Goal: Task Accomplishment & Management: Complete application form

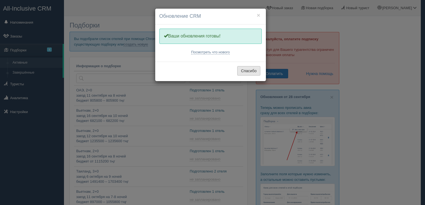
click at [250, 70] on button "Спасибо" at bounding box center [248, 70] width 23 height 9
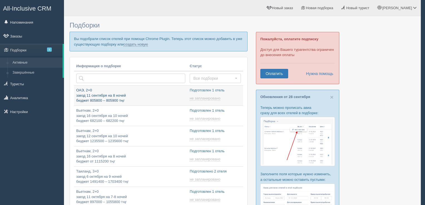
type input "2025-09-29 19:15"
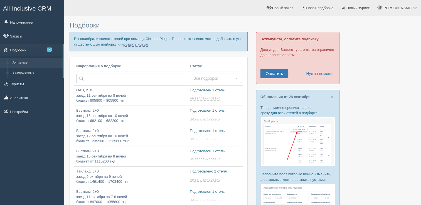
scroll to position [52, 0]
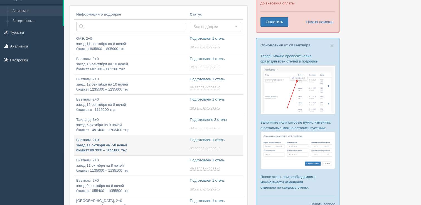
type input "2025-09-29 16:05"
type input "2025-09-29 20:00"
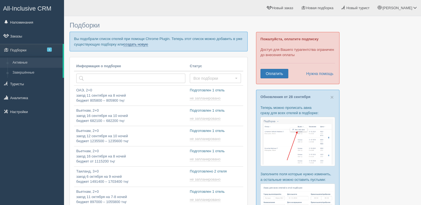
click at [141, 44] on link "создать новую" at bounding box center [136, 44] width 24 height 4
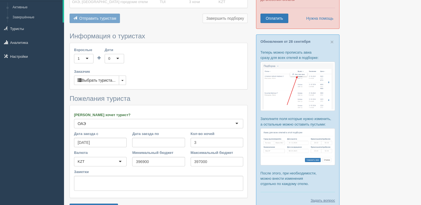
scroll to position [56, 0]
click at [123, 81] on button "button" at bounding box center [122, 79] width 7 height 9
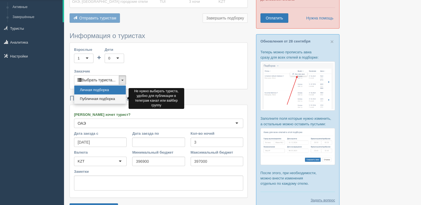
click at [92, 97] on link "Публичная подборка" at bounding box center [99, 99] width 51 height 9
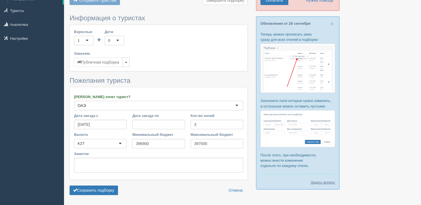
scroll to position [90, 0]
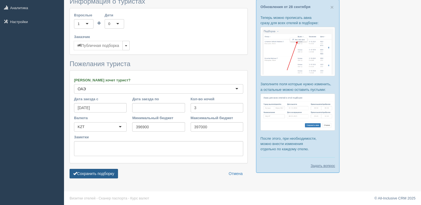
click at [101, 171] on button "Сохранить подборку" at bounding box center [94, 173] width 48 height 9
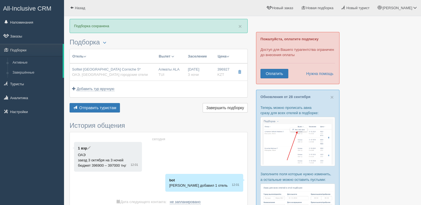
click at [114, 73] on span "ОАЭ, [GEOGRAPHIC_DATA] городские отели" at bounding box center [110, 75] width 76 height 4
type input "Sofitel [GEOGRAPHIC_DATA] Corniche 5*"
type input "ОАЭ"
type input "Абу-Даби городские отели"
type input "396927.00"
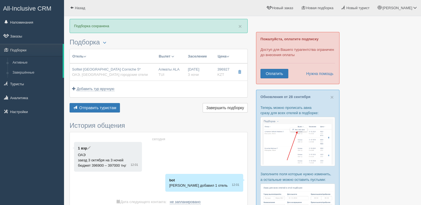
type input "Алматы ALA"
type input "Дубай DXB"
type input "05:05"
type input "08:45"
type input "Flydubai"
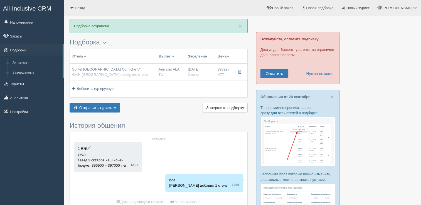
type input "22:55"
type input "04:05"
type input "3"
type input "Superior City View, King"
type input "Bed & Breakfast Bed And Breakfast"
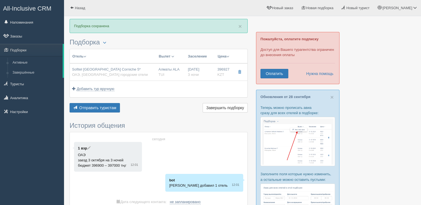
type input "TUI"
type input "https://newb2b.fstravel.com/hotel/314842"
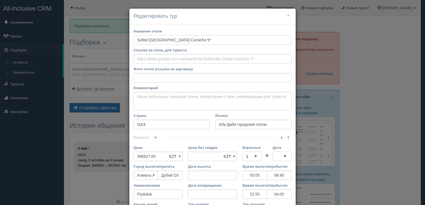
scroll to position [77, 0]
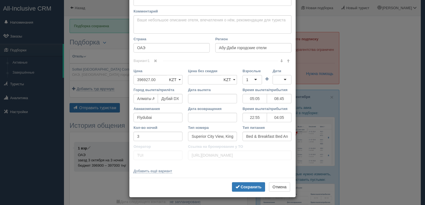
drag, startPoint x: 134, startPoint y: 39, endPoint x: 176, endPoint y: 124, distance: 94.5
click at [185, 132] on div "Название отеля Sofitel Abu Dhabi Corniche 5* Ссылка на отель для туриста Фото о…" at bounding box center [212, 63] width 166 height 230
drag, startPoint x: 130, startPoint y: 26, endPoint x: 276, endPoint y: 171, distance: 205.3
click at [275, 171] on div "Название отеля Sofitel Abu Dhabi Corniche 5* Ссылка на отель для туриста Фото о…" at bounding box center [212, 63] width 166 height 230
copy div "Название отеля Ссылка на отель для туриста Фото отеля (ссылка на картинку) Не у…"
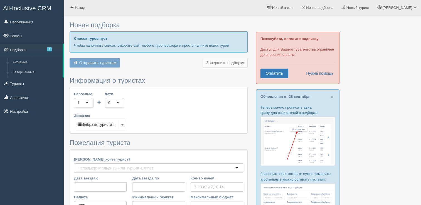
type input "3"
type input "540200"
type input "540300"
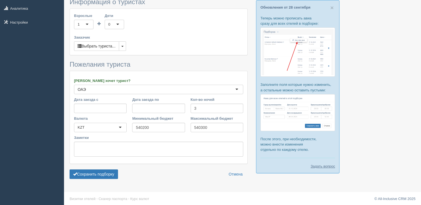
scroll to position [90, 0]
click at [107, 173] on button "Сохранить подборку" at bounding box center [94, 173] width 48 height 9
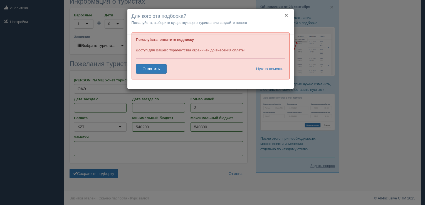
click at [287, 15] on button "×" at bounding box center [286, 15] width 3 height 6
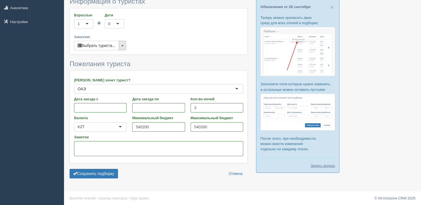
click at [121, 47] on button "button" at bounding box center [122, 45] width 7 height 9
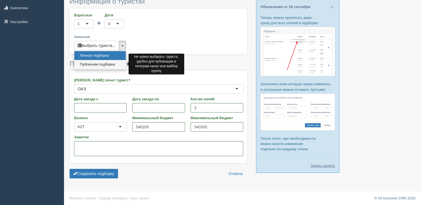
click at [96, 64] on link "Публичная подборка" at bounding box center [99, 64] width 51 height 9
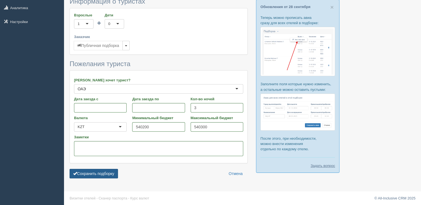
click at [97, 172] on button "Сохранить подборку" at bounding box center [94, 173] width 48 height 9
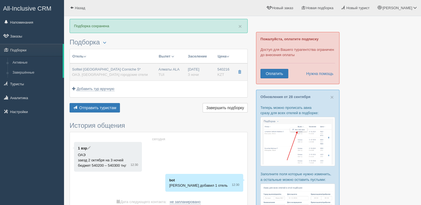
click at [108, 73] on span "ОАЭ, [GEOGRAPHIC_DATA] городские отели" at bounding box center [110, 75] width 76 height 4
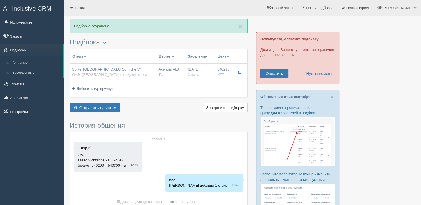
type input "Sofitel [GEOGRAPHIC_DATA] Corniche 5*"
type input "ОАЭ"
type input "Абу-Даби городские отели"
type input "540216.00"
type input "Алматы ALA"
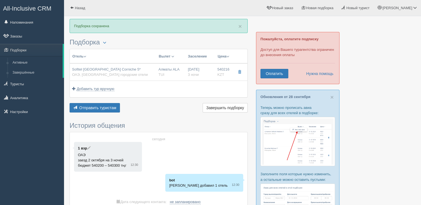
type input "Дубай DXB"
type input "09:15"
type input "12:55"
type input "Air Astana"
type input "13:55"
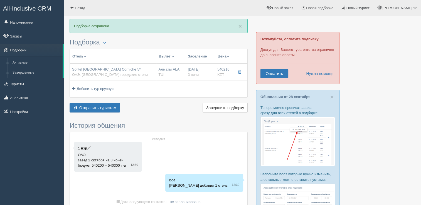
type input "19:10"
type input "3"
type input "Luxury Room Sea View, Twin"
type input "Bed & Breakfast Bed And Breakfast"
type input "TUI"
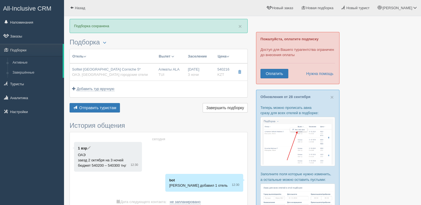
type input "https://newb2b.fstravel.com/hotel/314842"
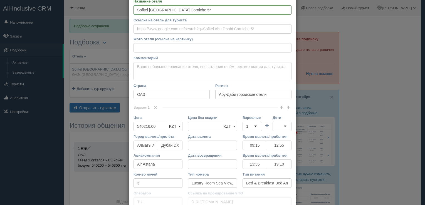
scroll to position [77, 0]
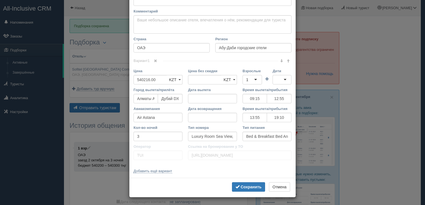
drag, startPoint x: 131, startPoint y: 30, endPoint x: 216, endPoint y: 175, distance: 168.2
click at [216, 175] on div "Название отеля Sofitel Abu Dhabi Corniche 5* Ссылка на отель для туриста Фото о…" at bounding box center [212, 63] width 166 height 230
copy div "Название отеля Ссылка на отель для туриста Фото отеля (ссылка на картинку) Не у…"
